Goal: Task Accomplishment & Management: Complete application form

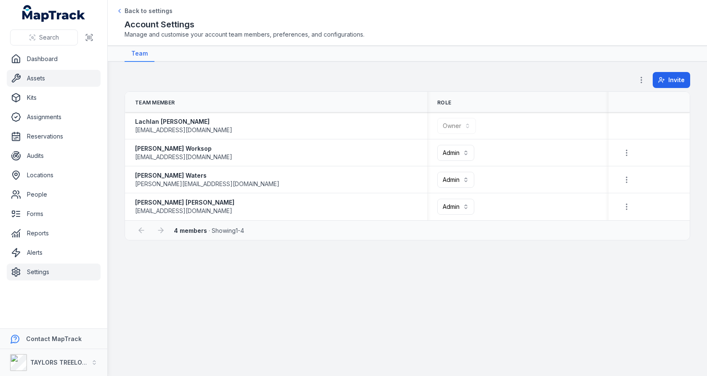
click at [64, 82] on link "Assets" at bounding box center [54, 78] width 94 height 17
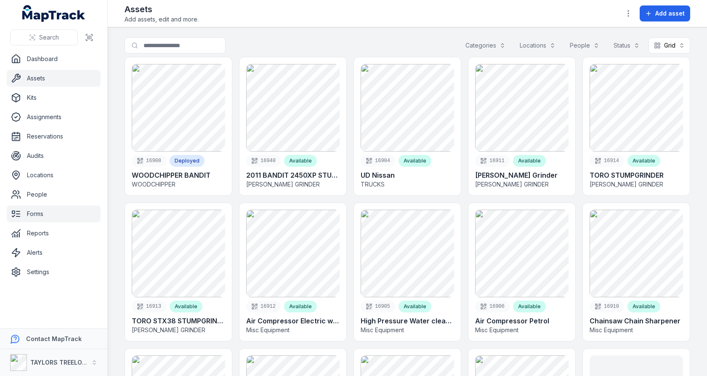
click at [48, 212] on link "Forms" at bounding box center [54, 213] width 94 height 17
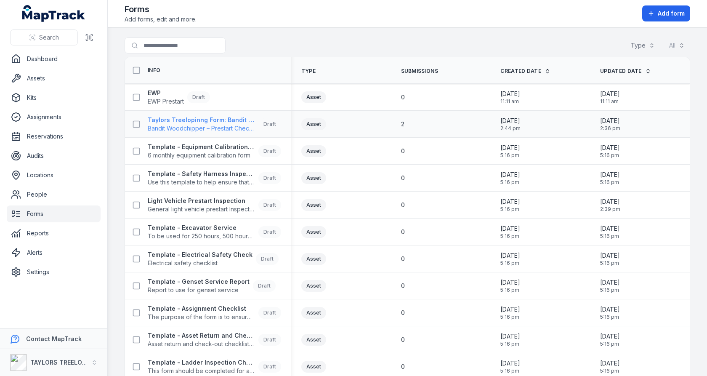
click at [204, 127] on span "Bandit Woodchipper – Prestart Checklist" at bounding box center [201, 128] width 107 height 8
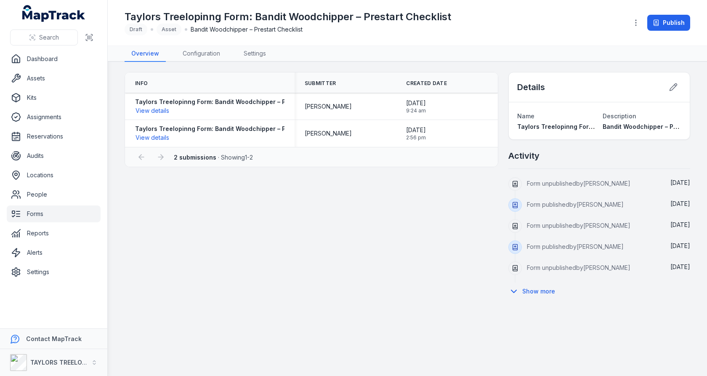
click at [203, 62] on main "Info Submitter Created Date Taylors Treelopinng Form: Bandit Woodchipper – Pres…" at bounding box center [407, 219] width 599 height 314
click at [197, 52] on link "Configuration" at bounding box center [201, 54] width 51 height 16
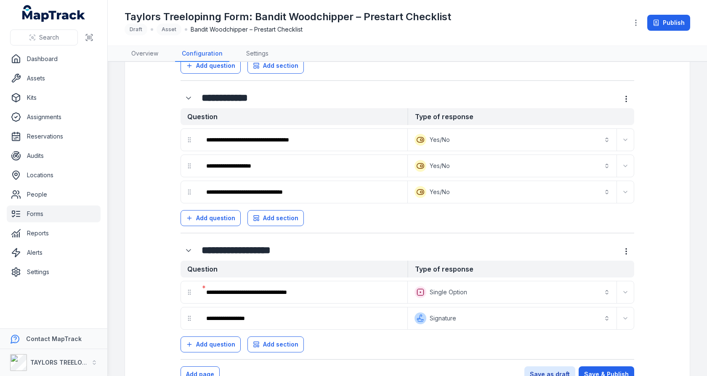
scroll to position [801, 0]
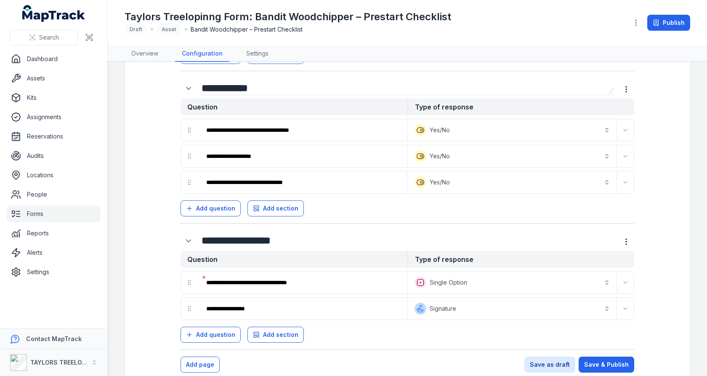
click at [382, 81] on input "**********" at bounding box center [402, 87] width 403 height 13
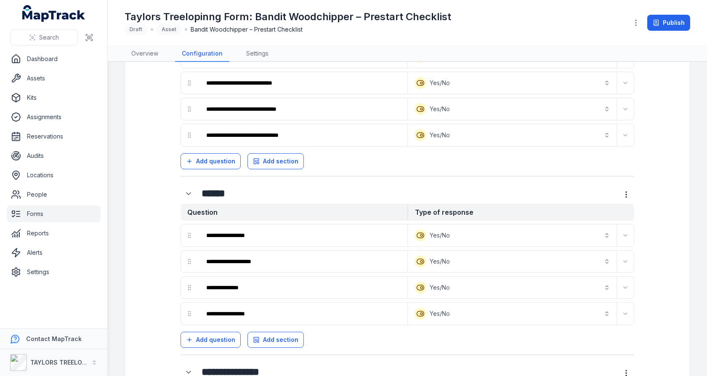
scroll to position [288, 0]
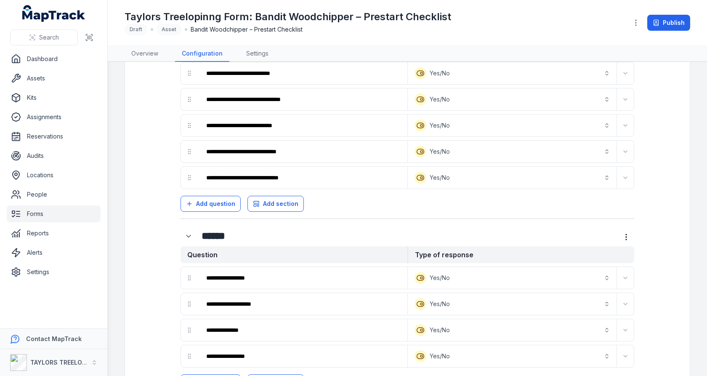
scroll to position [282, 0]
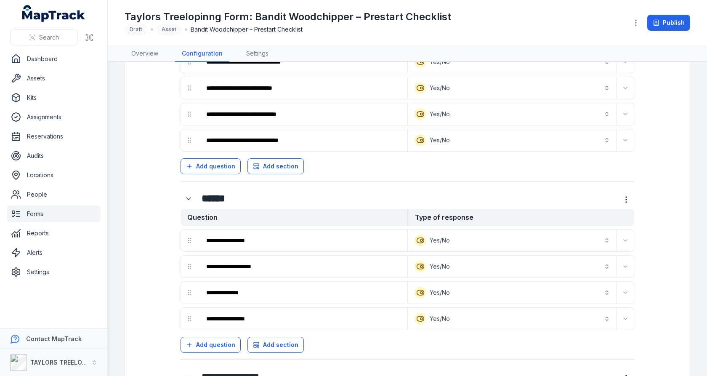
click at [352, 162] on div "Add question Add section" at bounding box center [406, 164] width 453 height 19
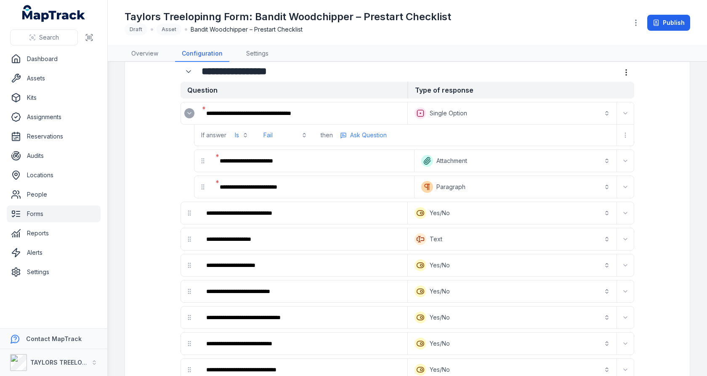
scroll to position [28, 0]
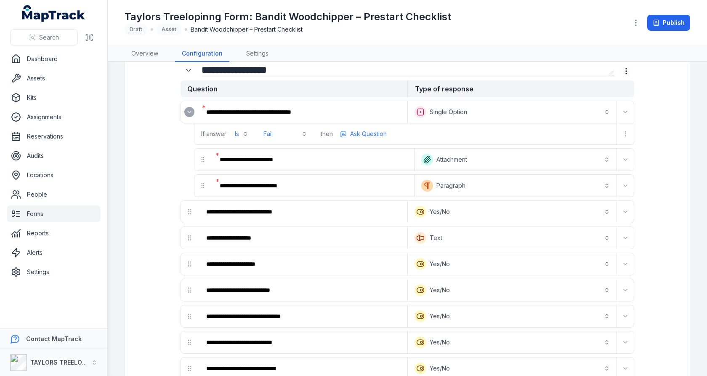
click at [368, 71] on input "**********" at bounding box center [402, 69] width 403 height 13
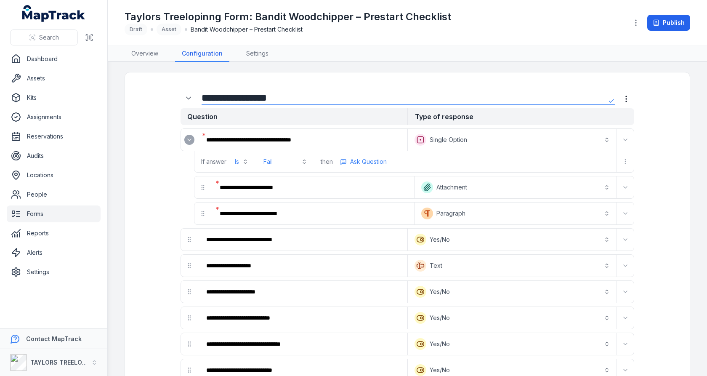
click at [365, 71] on main "**********" at bounding box center [407, 219] width 599 height 314
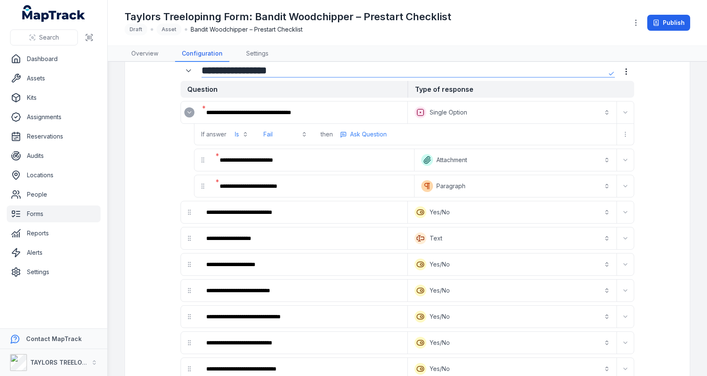
scroll to position [103, 0]
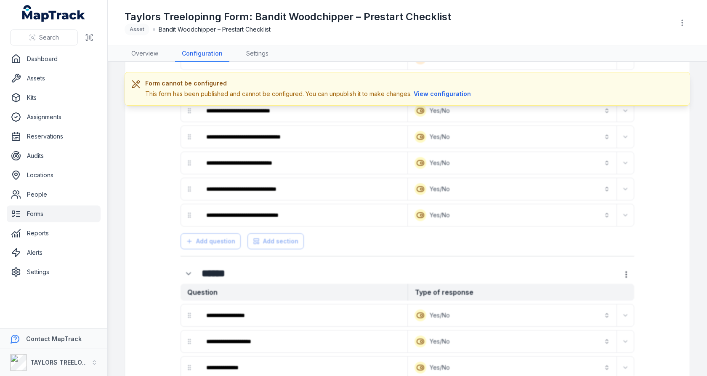
scroll to position [174, 0]
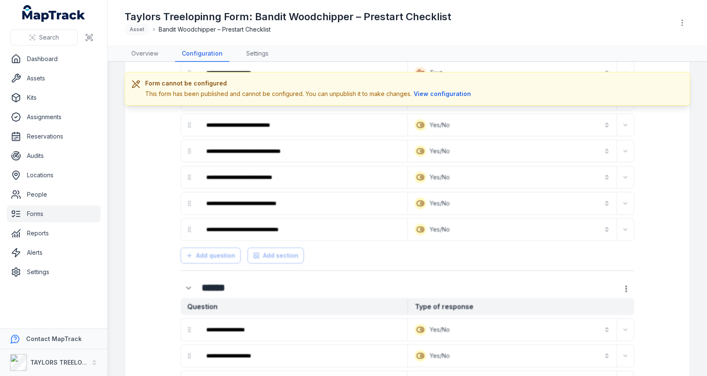
scroll to position [249, 0]
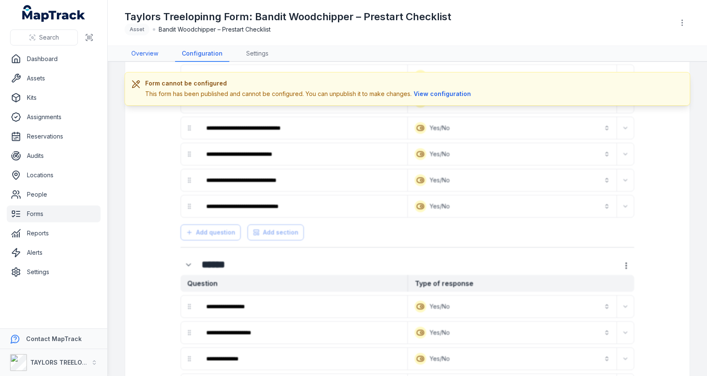
click at [152, 53] on link "Overview" at bounding box center [144, 54] width 40 height 16
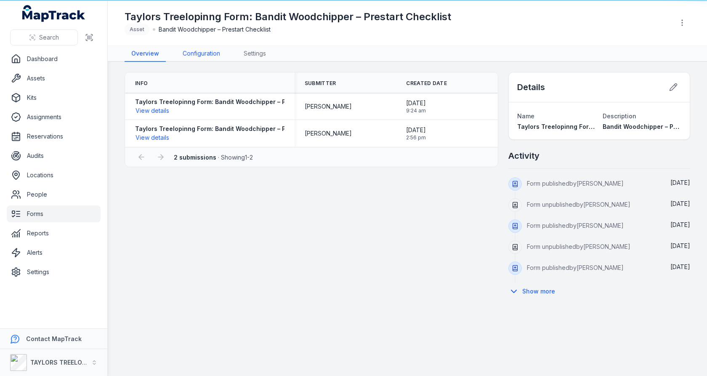
click at [192, 49] on link "Configuration" at bounding box center [201, 54] width 51 height 16
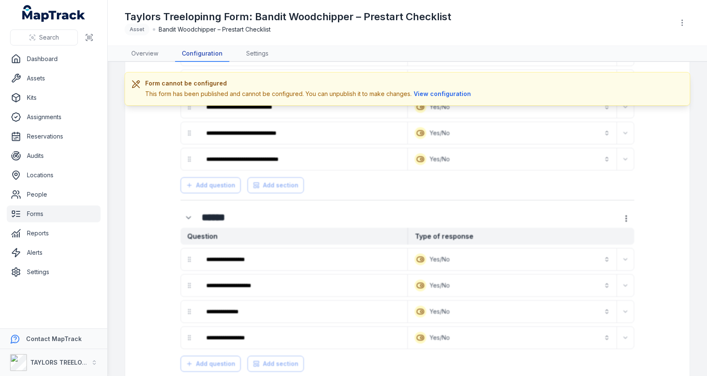
scroll to position [271, 0]
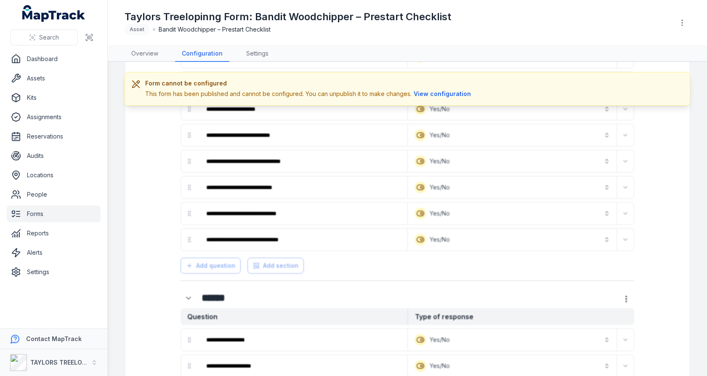
scroll to position [220, 0]
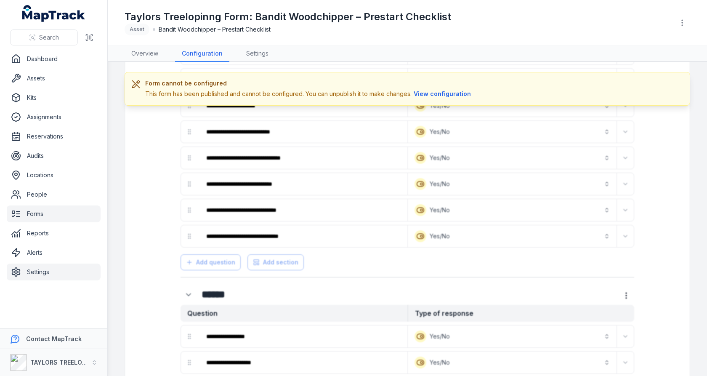
click at [33, 274] on link "Settings" at bounding box center [54, 271] width 94 height 17
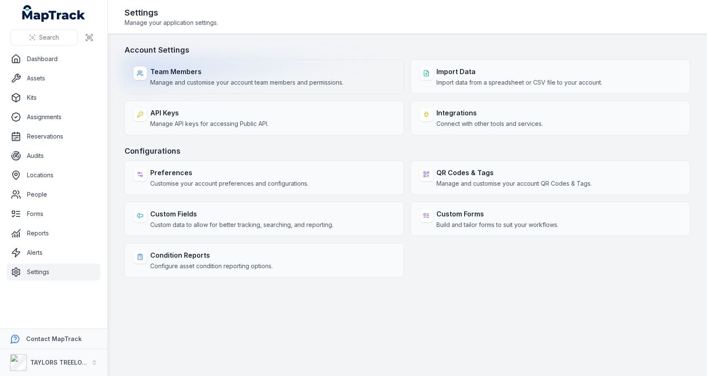
click at [262, 75] on strong "Team Members" at bounding box center [246, 71] width 193 height 10
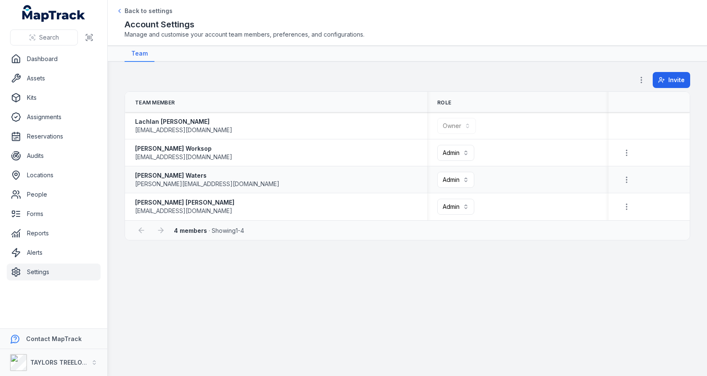
click at [196, 180] on span "[PERSON_NAME][EMAIL_ADDRESS][DOMAIN_NAME]" at bounding box center [207, 184] width 144 height 8
copy span "[PERSON_NAME][EMAIL_ADDRESS][DOMAIN_NAME]"
click at [310, 186] on div "[PERSON_NAME] [EMAIL_ADDRESS][DOMAIN_NAME]" at bounding box center [276, 179] width 282 height 17
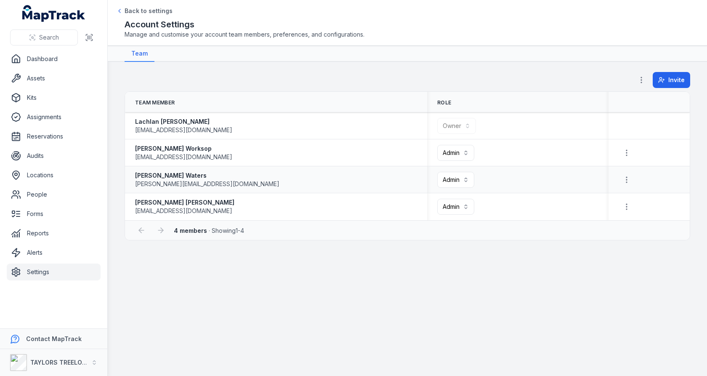
click at [169, 185] on span "[PERSON_NAME][EMAIL_ADDRESS][DOMAIN_NAME]" at bounding box center [207, 184] width 144 height 8
copy span "[PERSON_NAME][EMAIL_ADDRESS][DOMAIN_NAME]"
click at [335, 168] on div "[PERSON_NAME] [EMAIL_ADDRESS][DOMAIN_NAME]" at bounding box center [276, 180] width 302 height 24
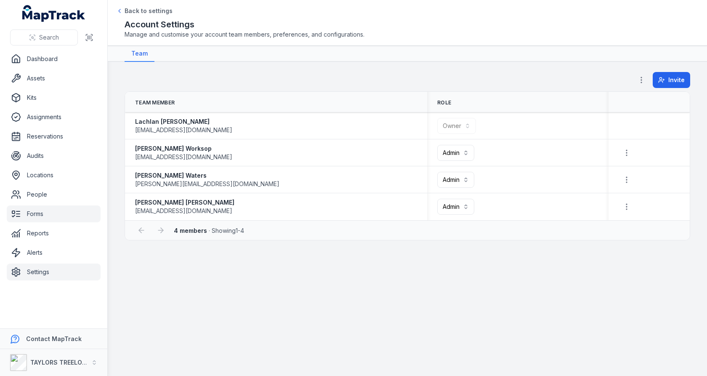
click at [61, 220] on link "Forms" at bounding box center [54, 213] width 94 height 17
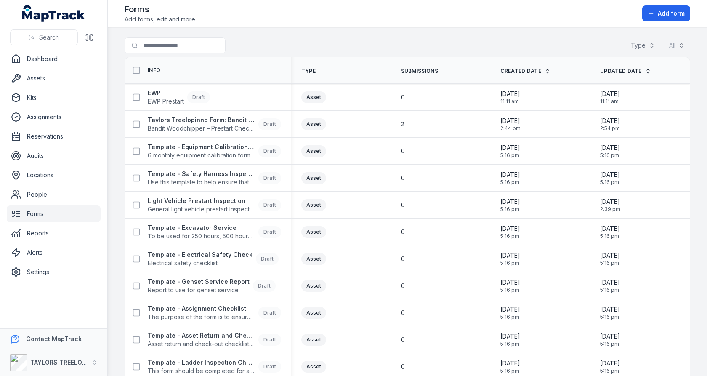
click at [314, 42] on div "Search for forms Type All" at bounding box center [406, 46] width 565 height 19
click at [212, 129] on span "Bandit Woodchipper – Prestart Checklist" at bounding box center [201, 128] width 107 height 8
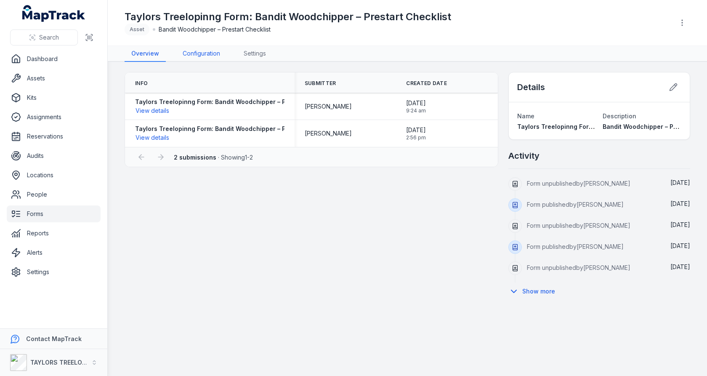
click at [209, 55] on link "Configuration" at bounding box center [201, 54] width 51 height 16
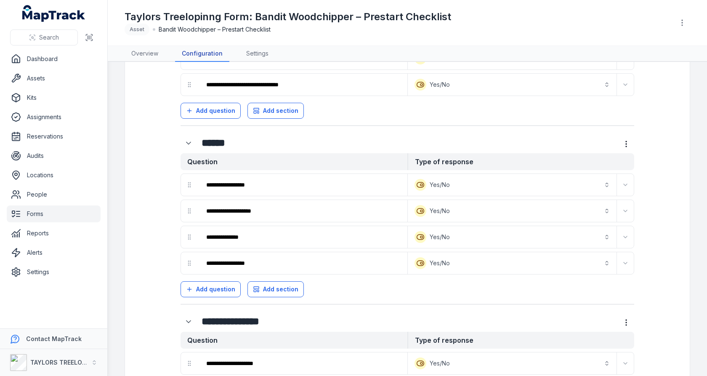
scroll to position [315, 0]
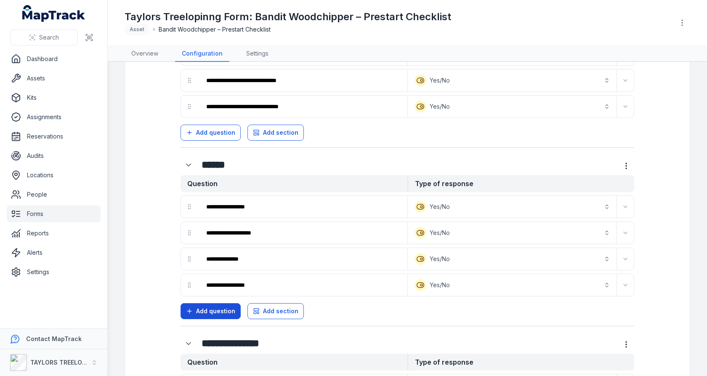
click at [209, 307] on span "Add question" at bounding box center [215, 311] width 39 height 8
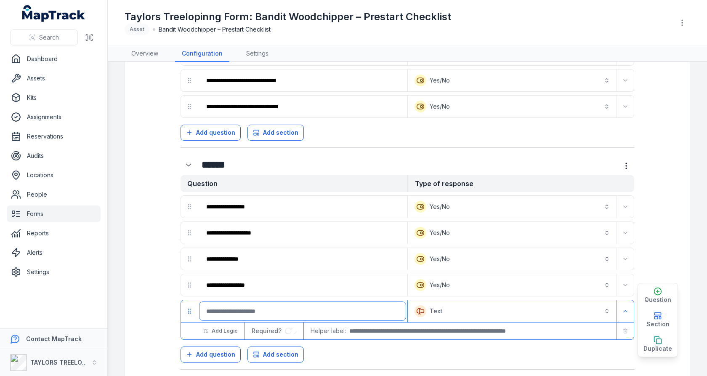
click at [238, 303] on input ":re2:-form-item-label" at bounding box center [302, 311] width 206 height 19
type input "*"
type input "**********"
click at [343, 302] on input "**********" at bounding box center [302, 311] width 206 height 19
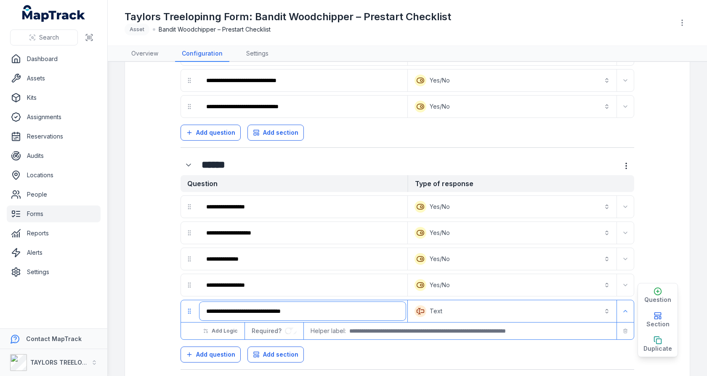
click at [343, 302] on input "**********" at bounding box center [302, 311] width 206 height 19
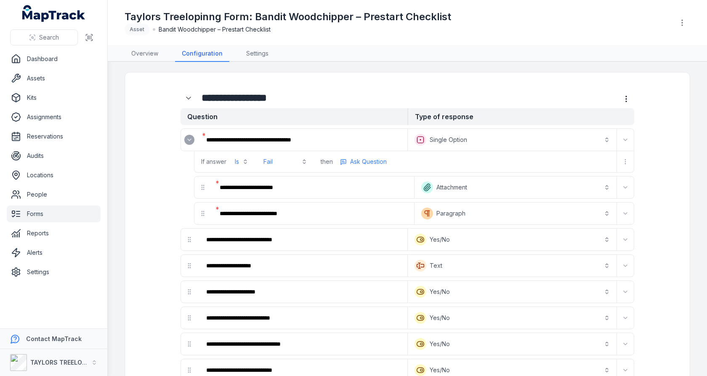
scroll to position [205, 0]
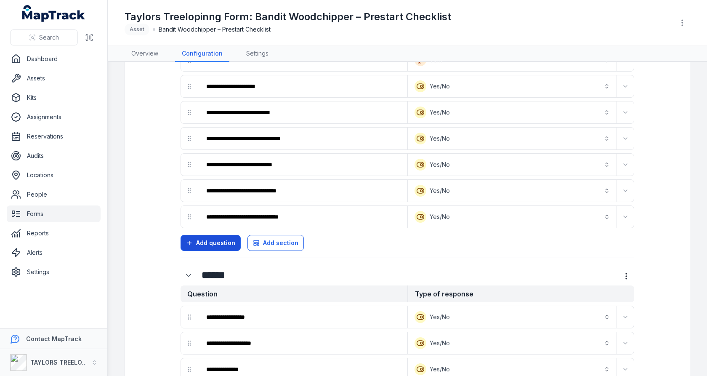
click at [210, 241] on button "Add question" at bounding box center [210, 243] width 60 height 16
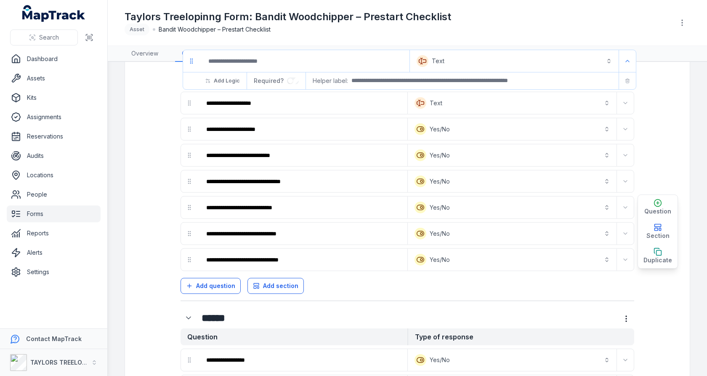
drag, startPoint x: 192, startPoint y: 241, endPoint x: 194, endPoint y: 67, distance: 174.5
click at [194, 66] on div "**********" at bounding box center [406, 97] width 453 height 348
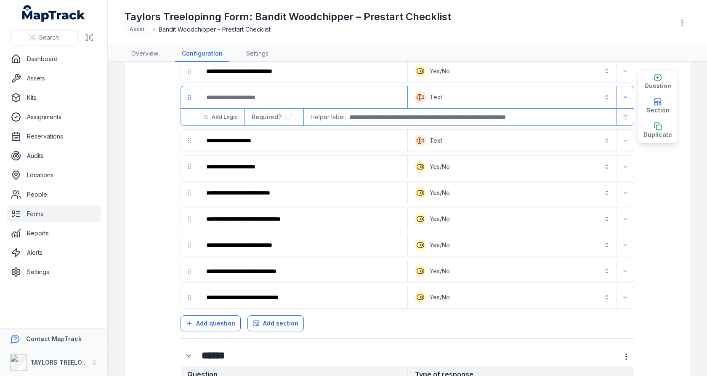
scroll to position [165, 0]
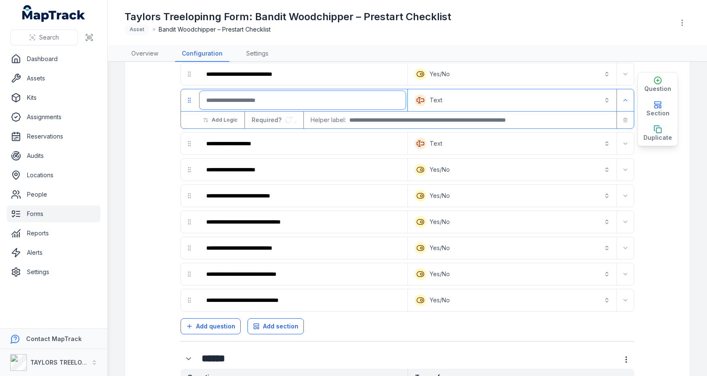
click at [235, 103] on input ":rea:-form-item-label" at bounding box center [302, 100] width 206 height 19
paste input "**********"
click at [318, 97] on input "**********" at bounding box center [302, 100] width 206 height 19
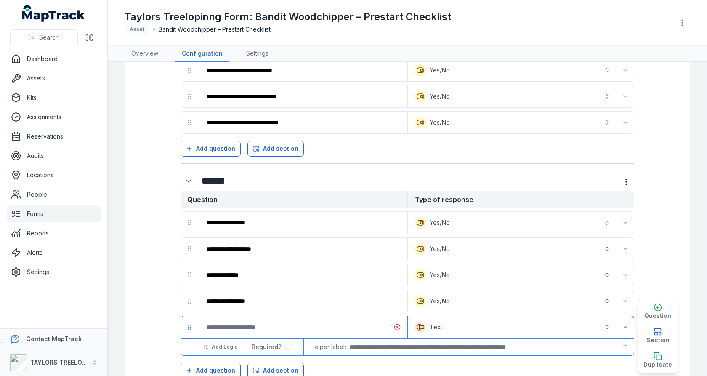
scroll to position [66, 0]
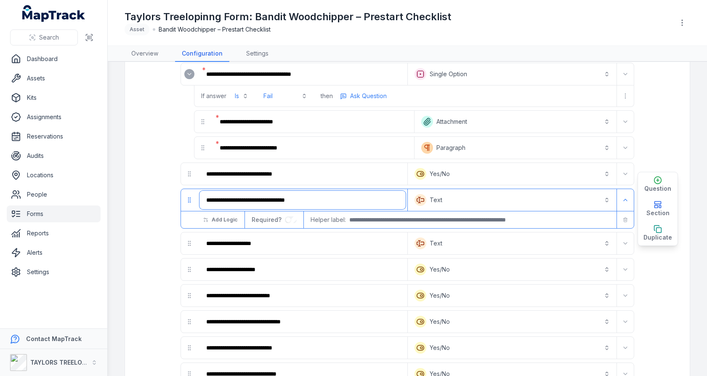
type input "**********"
click at [478, 196] on button "Text *******" at bounding box center [511, 200] width 205 height 19
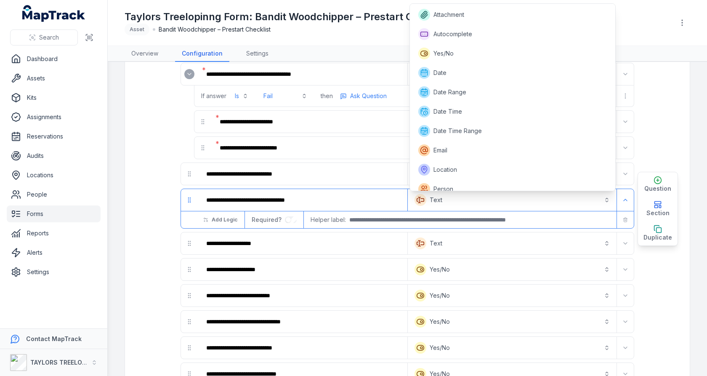
scroll to position [104, 0]
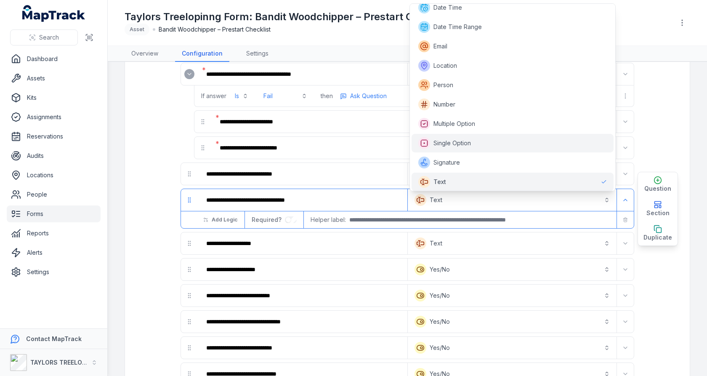
click at [477, 138] on div "Single Option" at bounding box center [512, 143] width 188 height 12
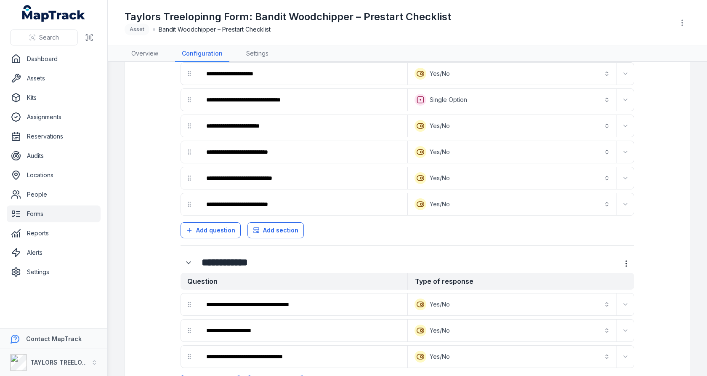
scroll to position [886, 0]
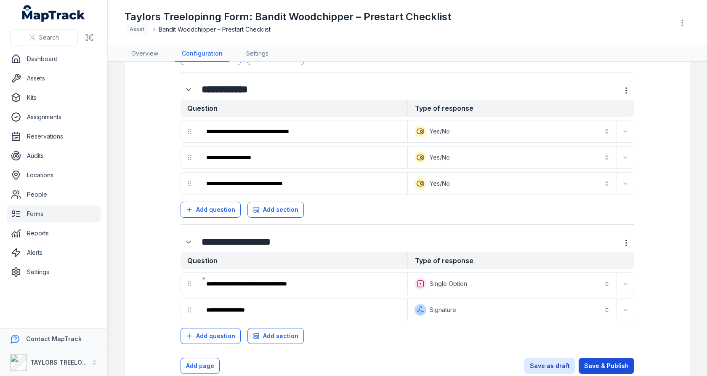
click at [599, 357] on button "Save & Publish" at bounding box center [606, 365] width 56 height 16
click at [602, 357] on button "Save & Publish" at bounding box center [606, 365] width 56 height 16
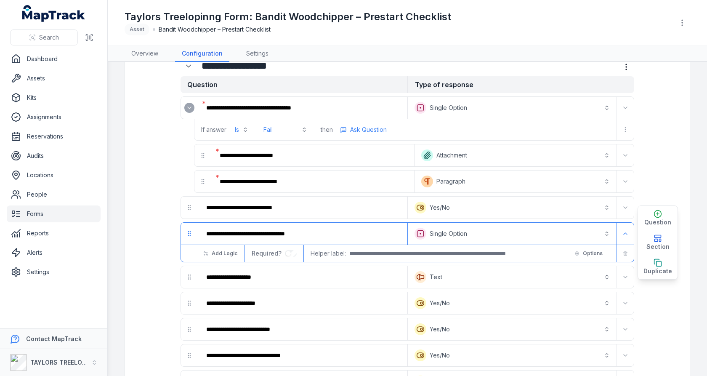
scroll to position [0, 0]
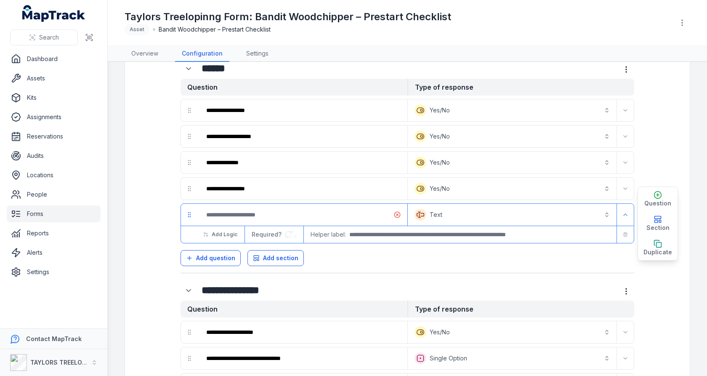
scroll to position [449, 0]
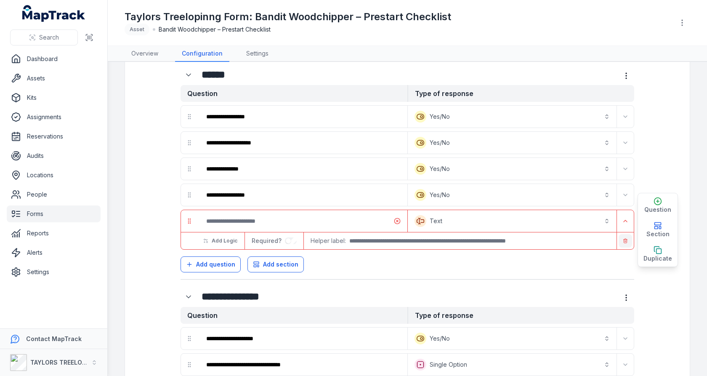
click at [625, 238] on icon "button" at bounding box center [624, 240] width 5 height 5
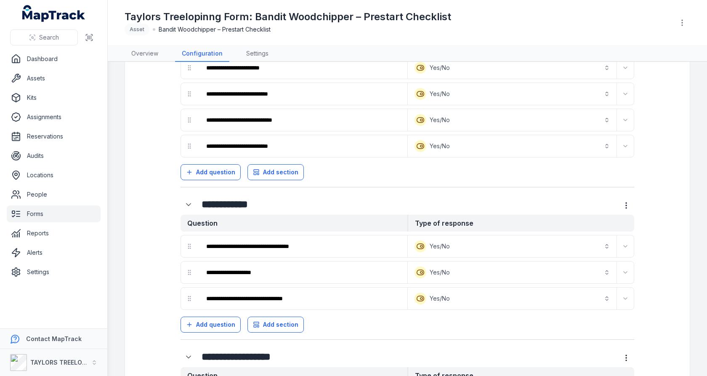
scroll to position [844, 0]
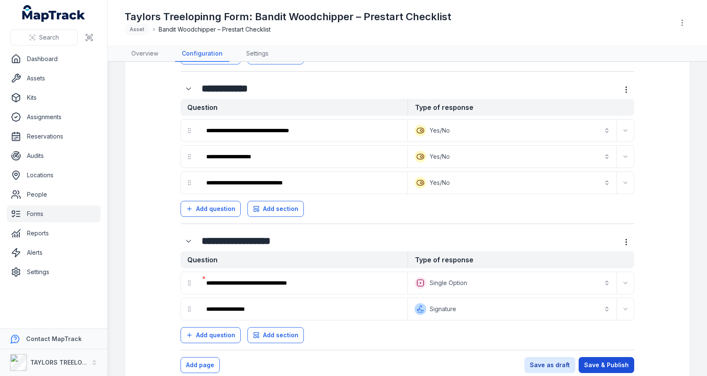
click at [615, 357] on button "Save & Publish" at bounding box center [606, 365] width 56 height 16
